Goal: Task Accomplishment & Management: Use online tool/utility

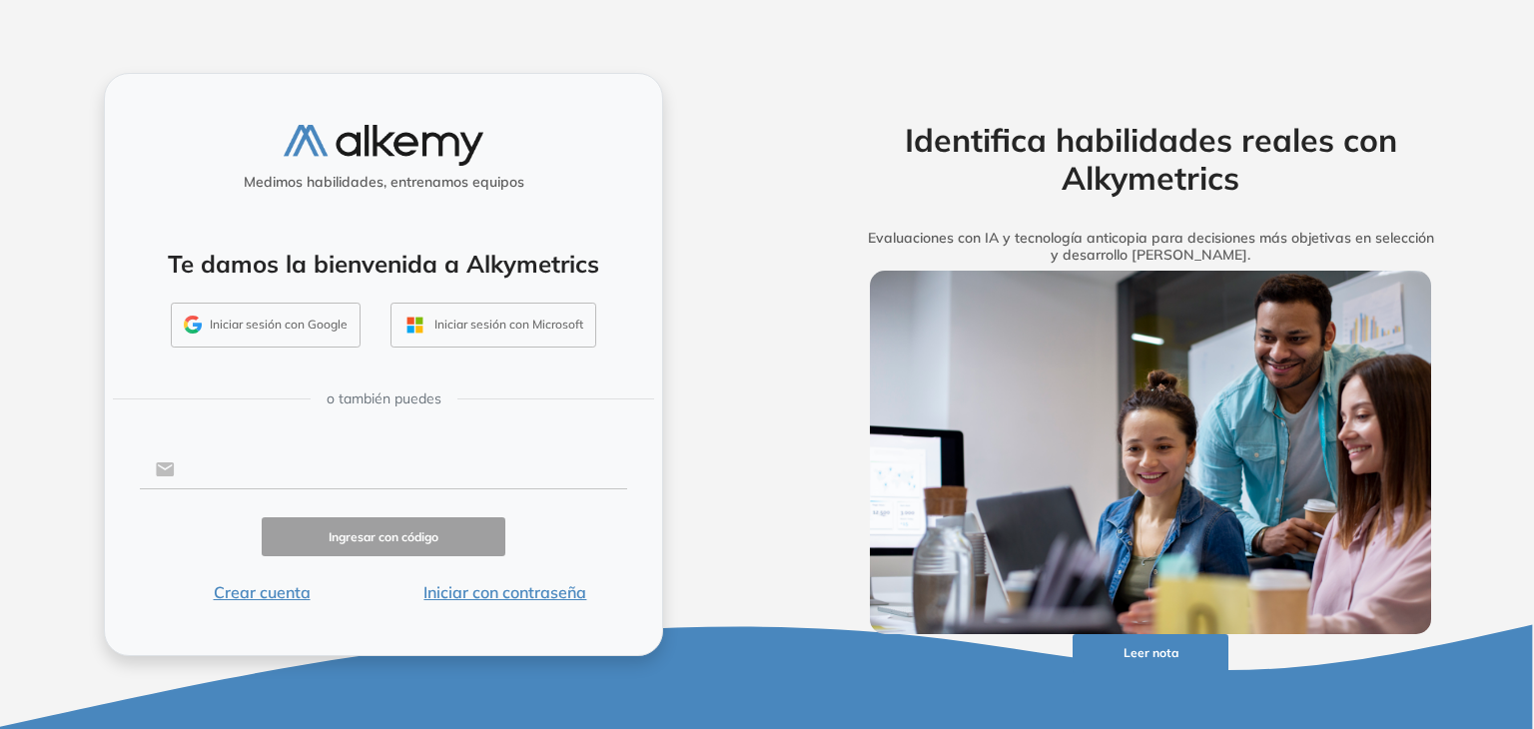
click at [339, 479] on input "text" at bounding box center [401, 469] width 452 height 38
type input "**********"
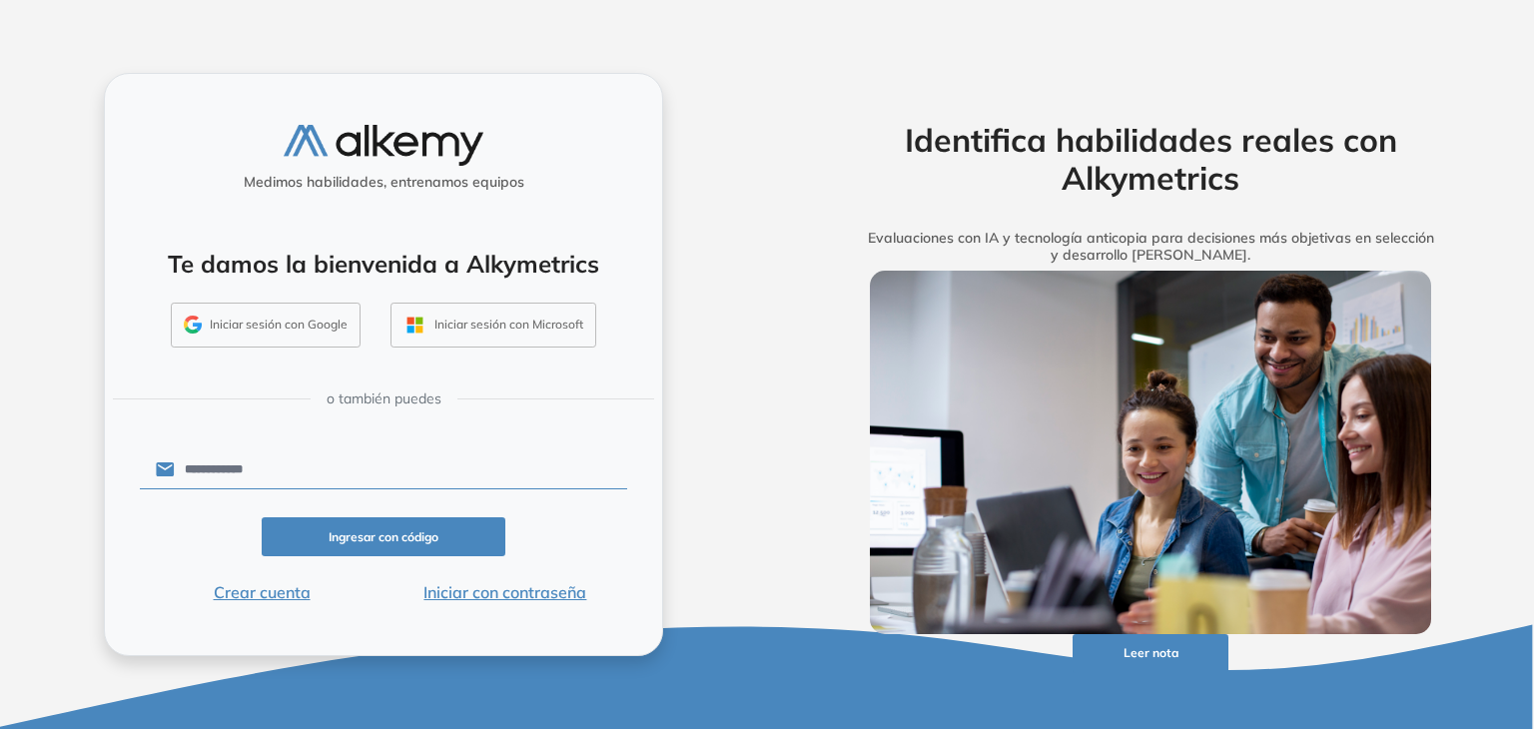
click at [385, 541] on button "Ingresar con código" at bounding box center [384, 536] width 244 height 39
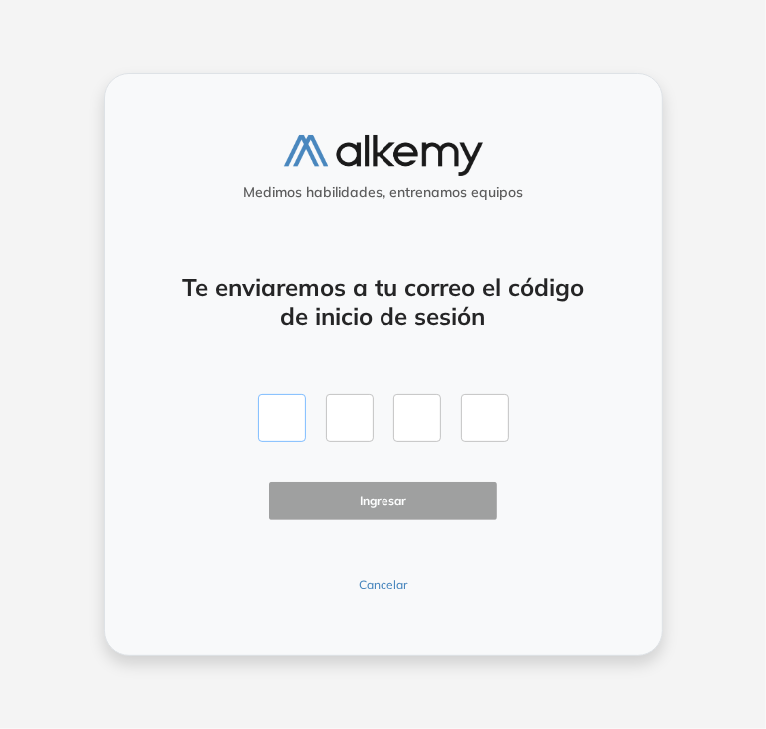
click at [292, 423] on input "text" at bounding box center [282, 419] width 48 height 48
type input "*"
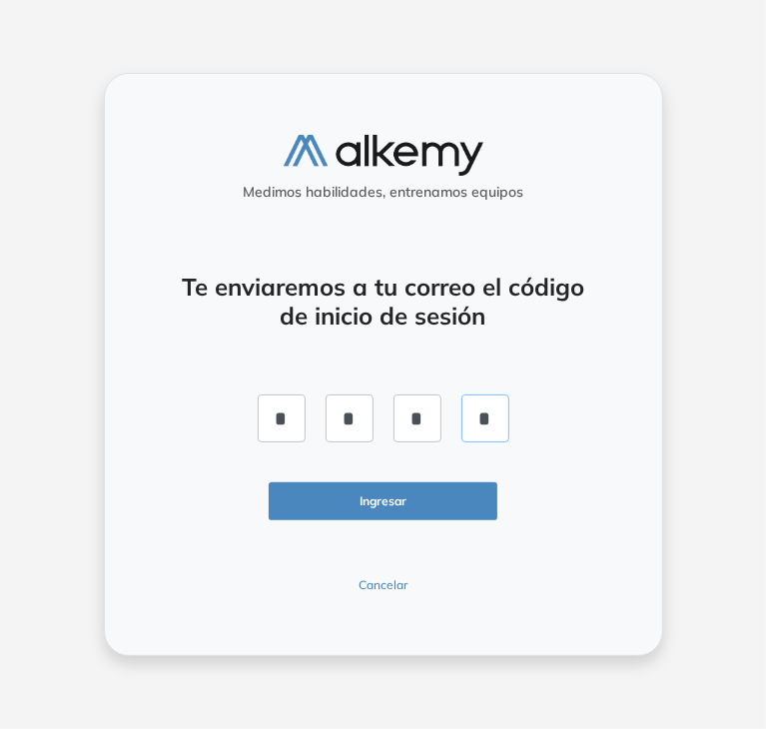
type input "*"
click at [384, 507] on button "Ingresar" at bounding box center [384, 501] width 230 height 39
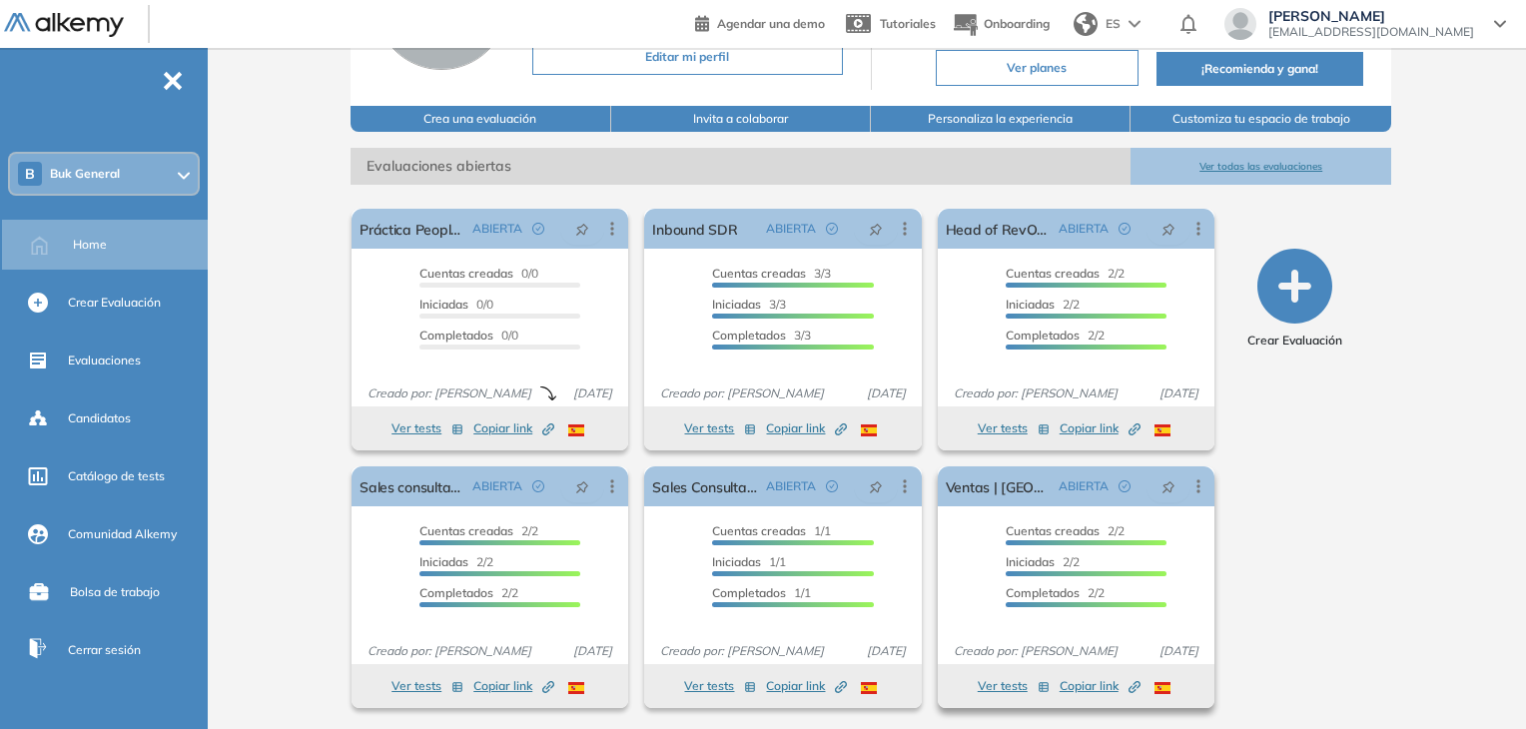
scroll to position [202, 0]
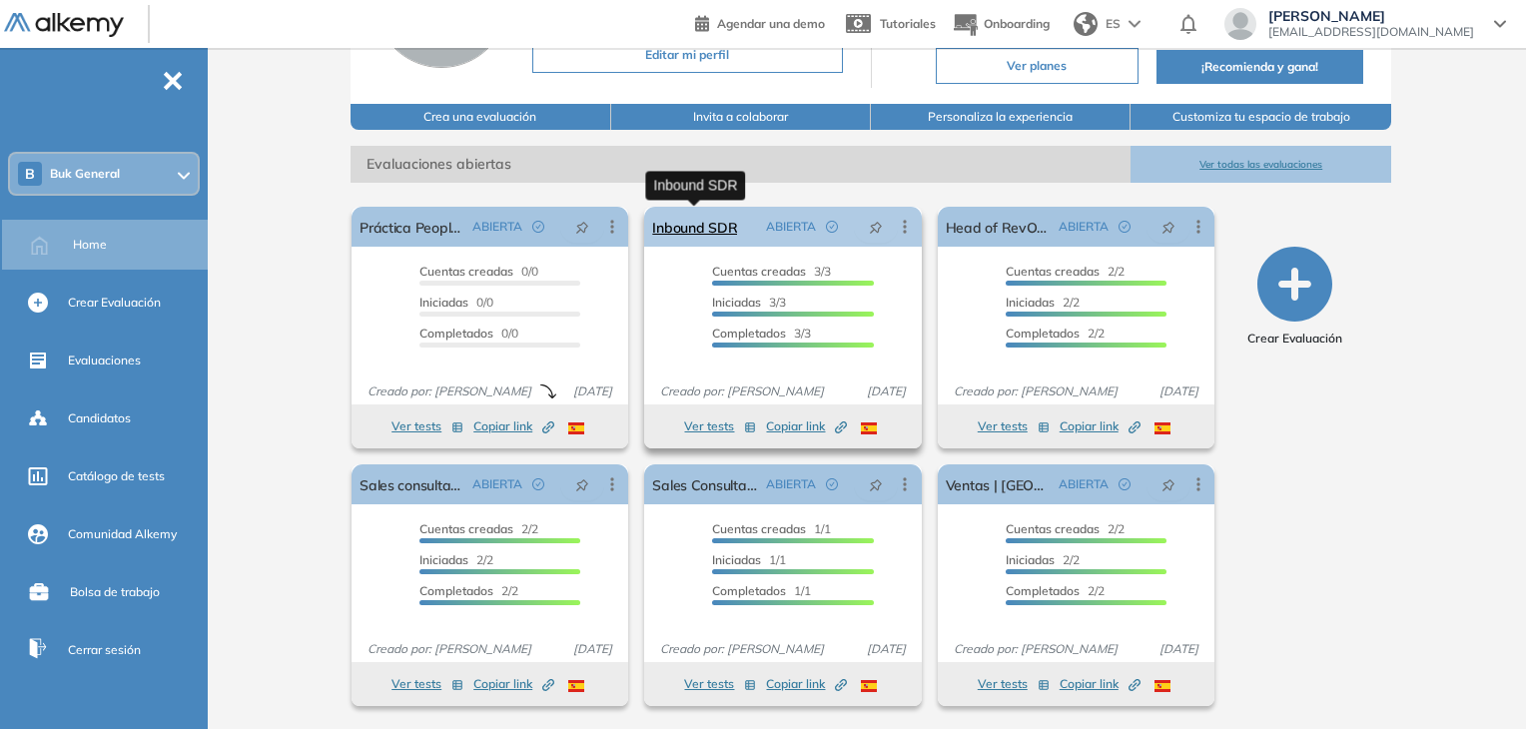
click at [707, 227] on link "Inbound SDR" at bounding box center [694, 227] width 85 height 40
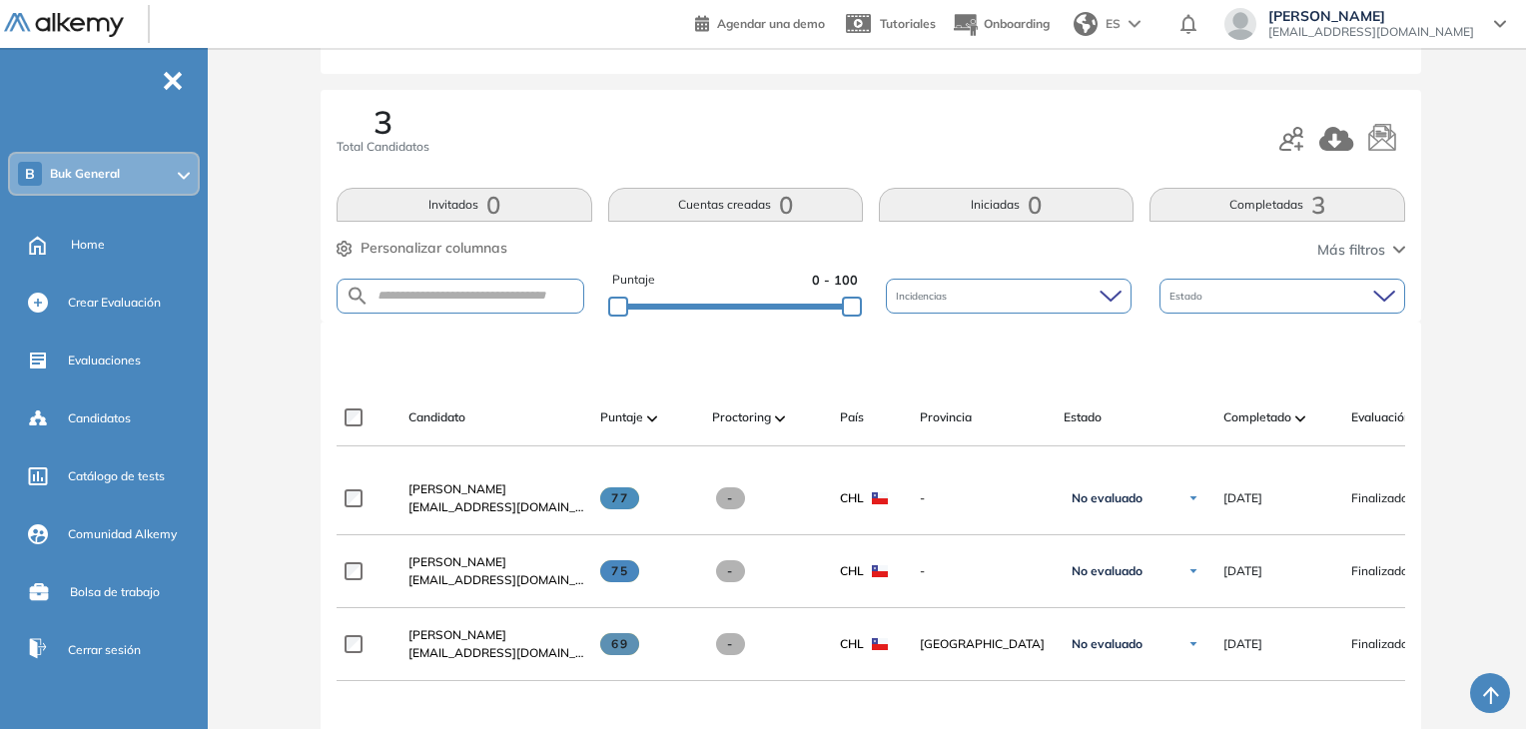
scroll to position [200, 0]
click at [1286, 145] on icon "button" at bounding box center [1292, 138] width 24 height 24
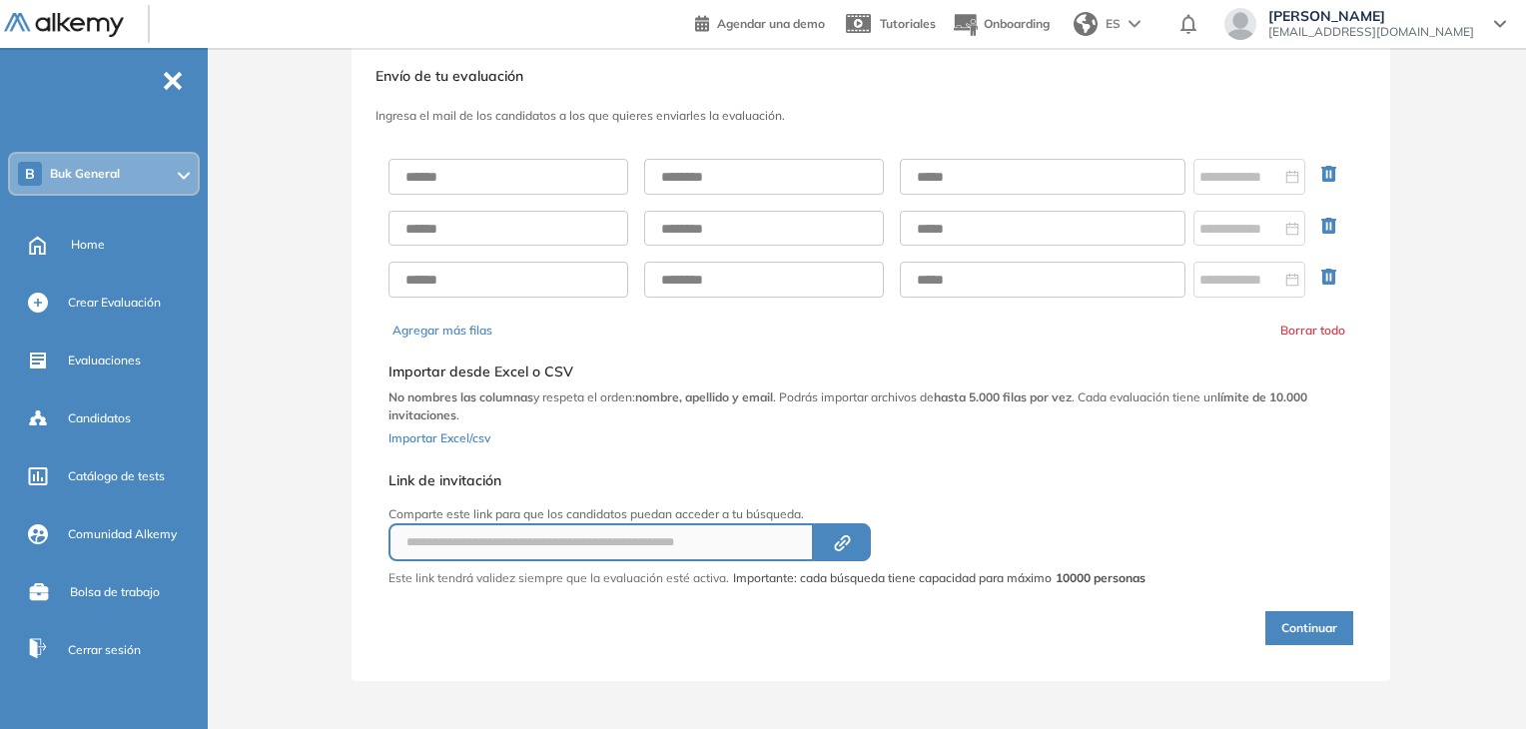
scroll to position [42, 0]
click at [175, 80] on span "-" at bounding box center [173, 79] width 22 height 16
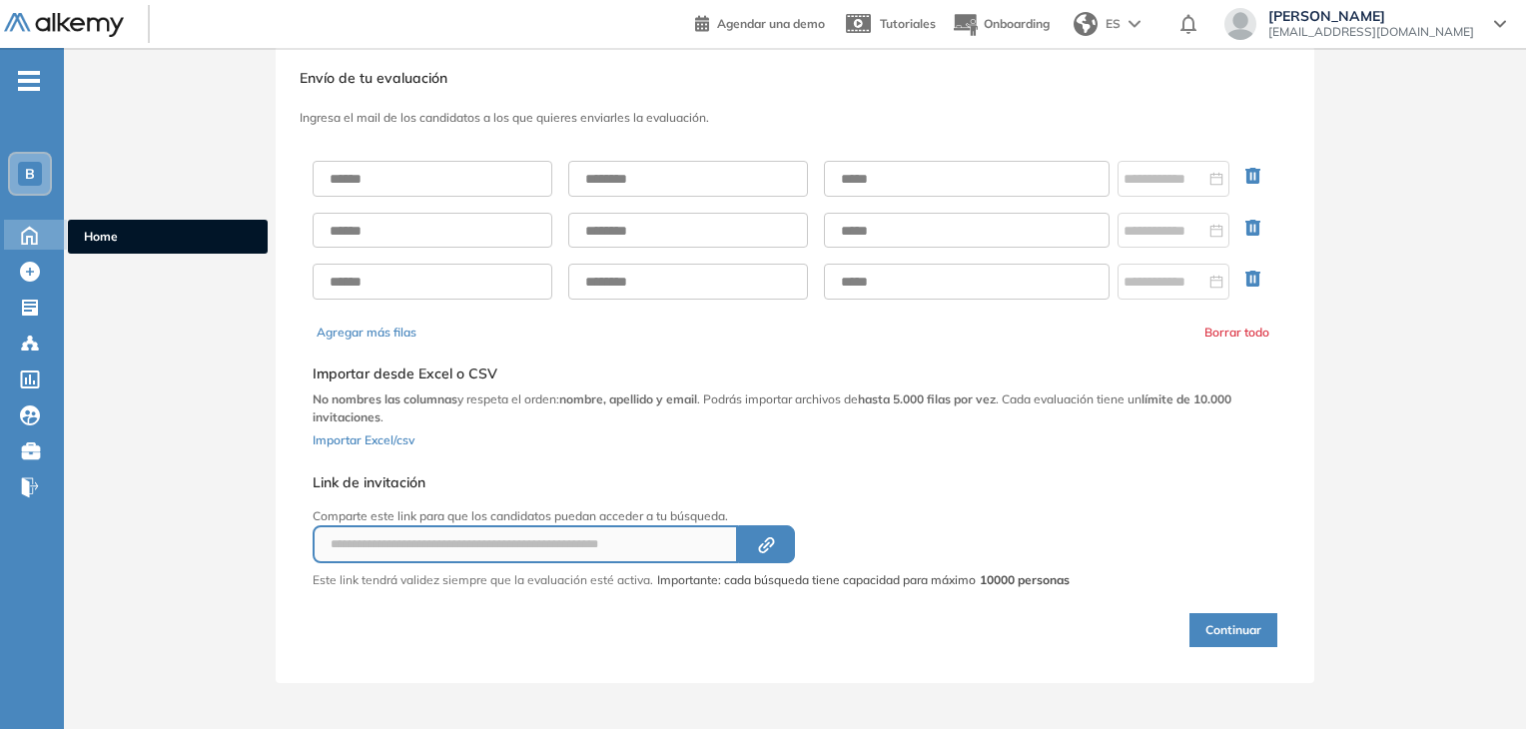
click at [39, 226] on icon at bounding box center [29, 234] width 35 height 24
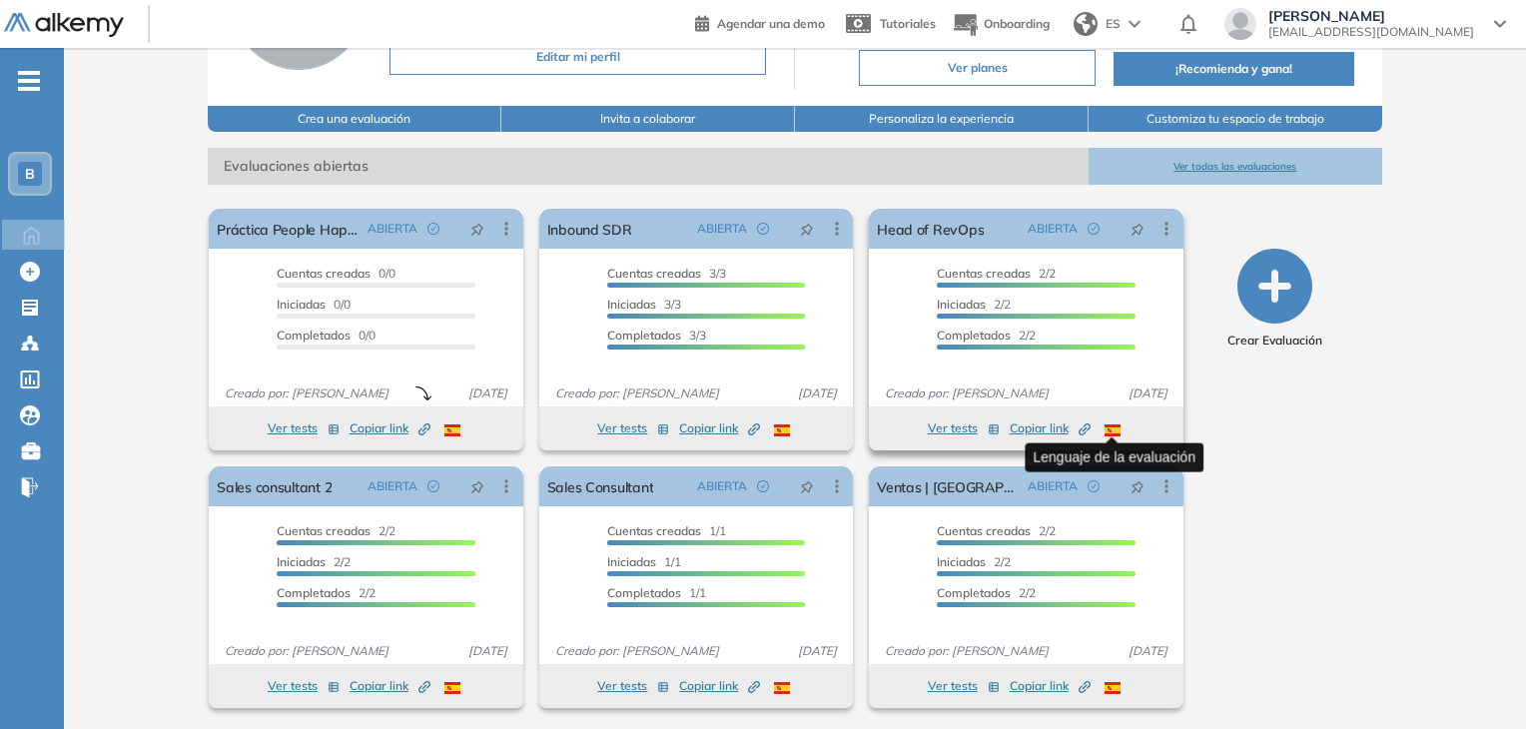
scroll to position [202, 0]
